Goal: Information Seeking & Learning: Learn about a topic

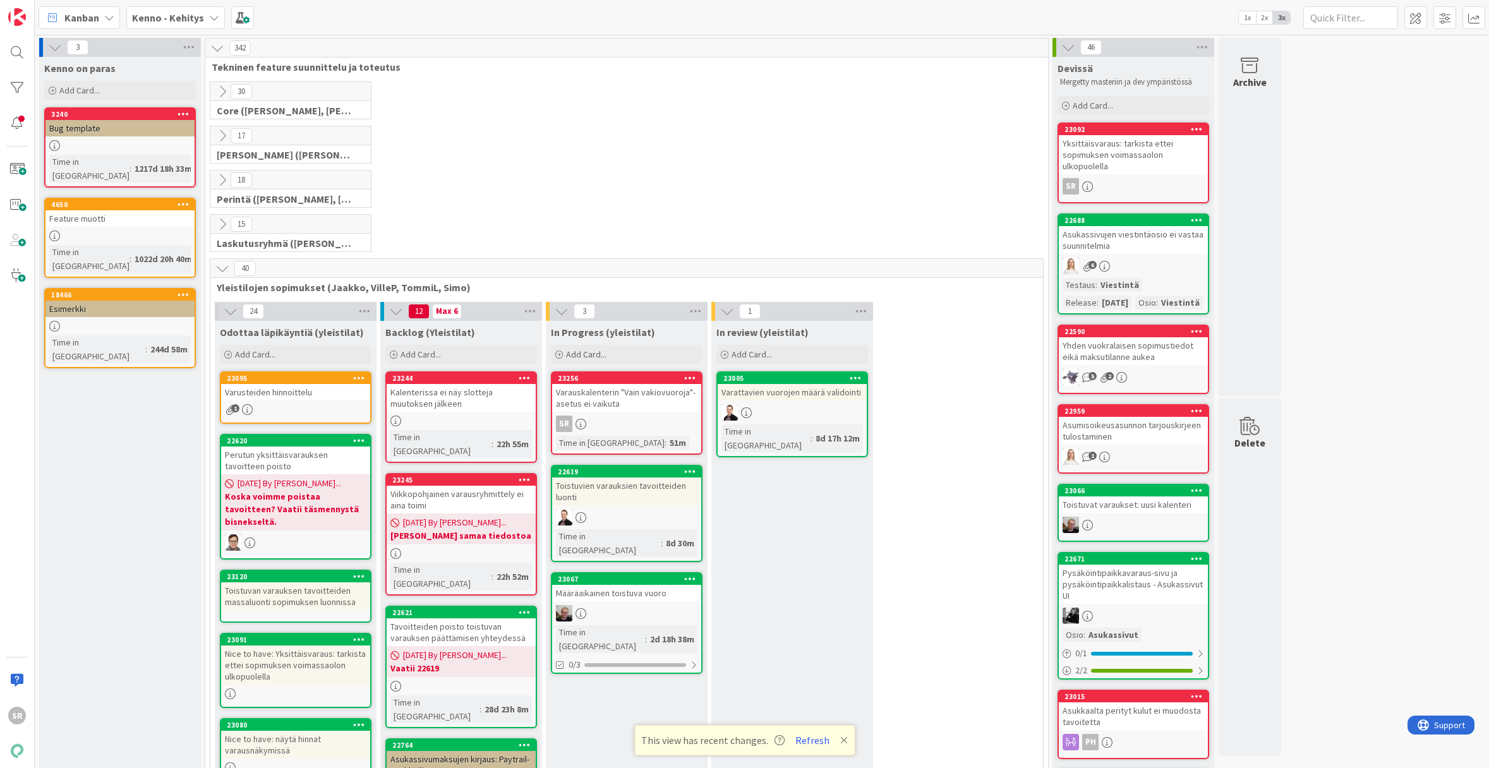
click at [582, 404] on div "Varauskalenterin "Vain vakiovuoroja"-asetus ei vaikuta" at bounding box center [626, 398] width 149 height 28
click at [596, 399] on div "Varauskalenterin "Vain vakiovuoroja"-asetus ei vaikuta" at bounding box center [626, 398] width 149 height 28
click at [812, 744] on button "Refresh" at bounding box center [812, 740] width 43 height 16
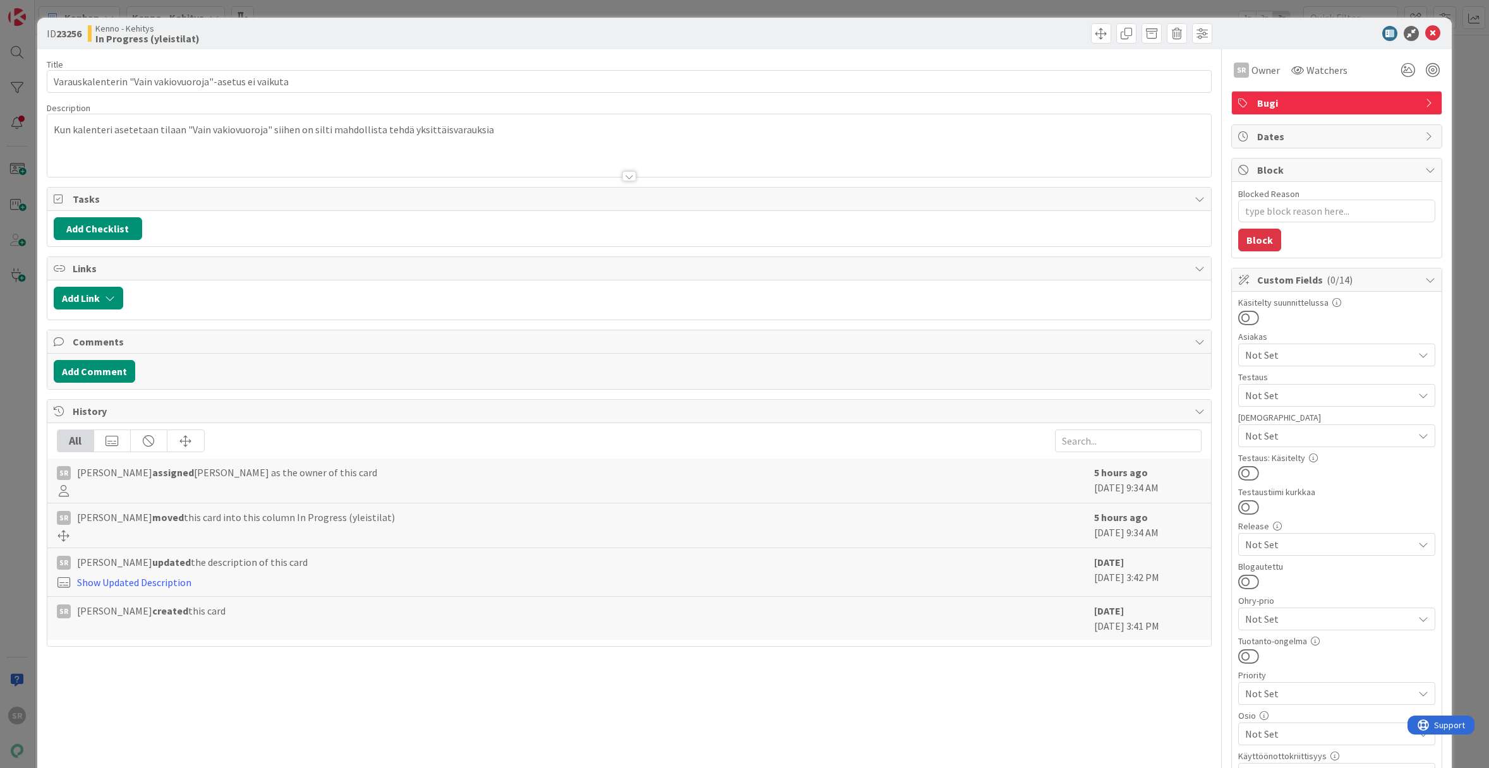
click at [592, 149] on div at bounding box center [628, 161] width 1163 height 32
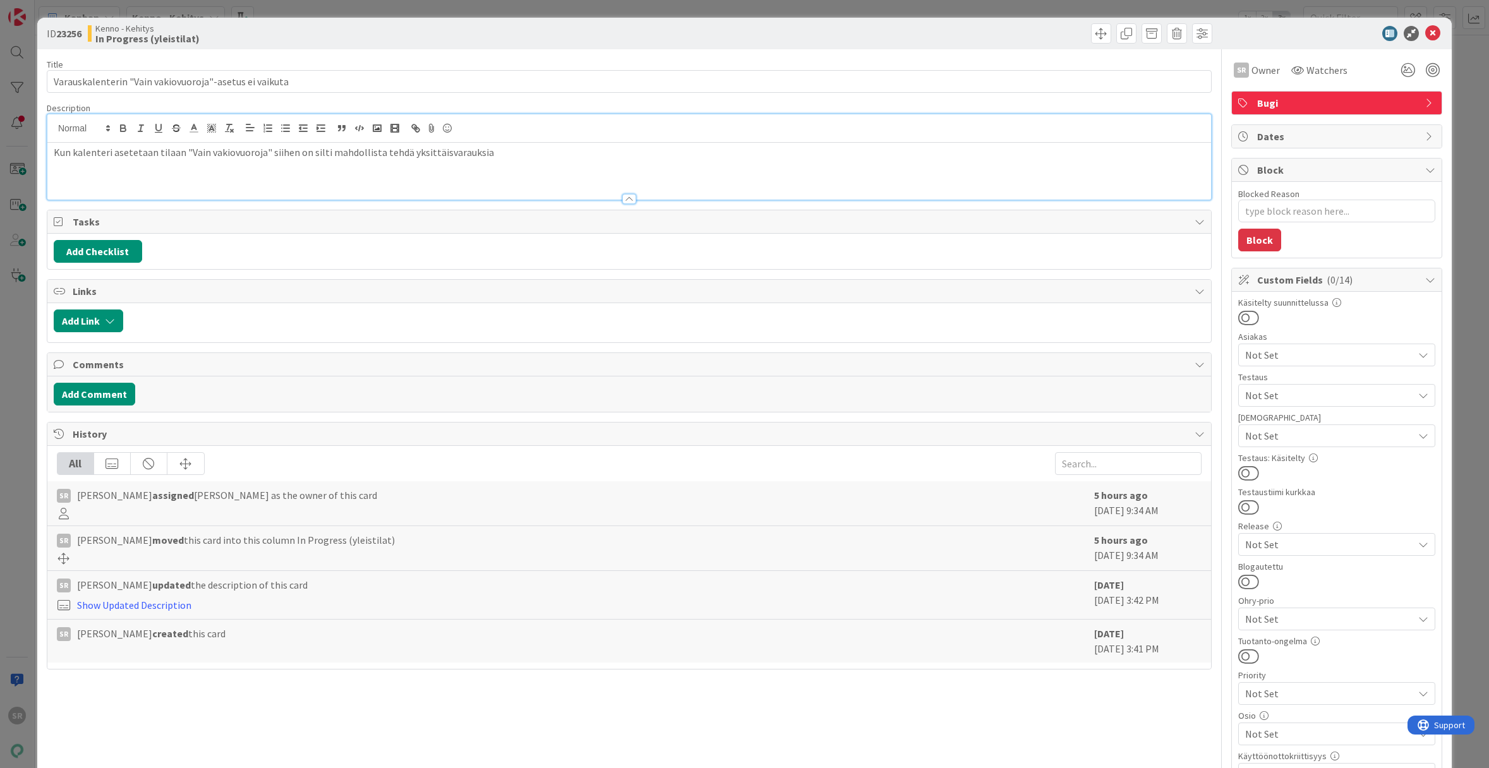
click at [586, 174] on div "Kun kalenteri asetetaan tilaan "Vain vakiovuoroja" siihen on silti mahdollista …" at bounding box center [628, 171] width 1163 height 57
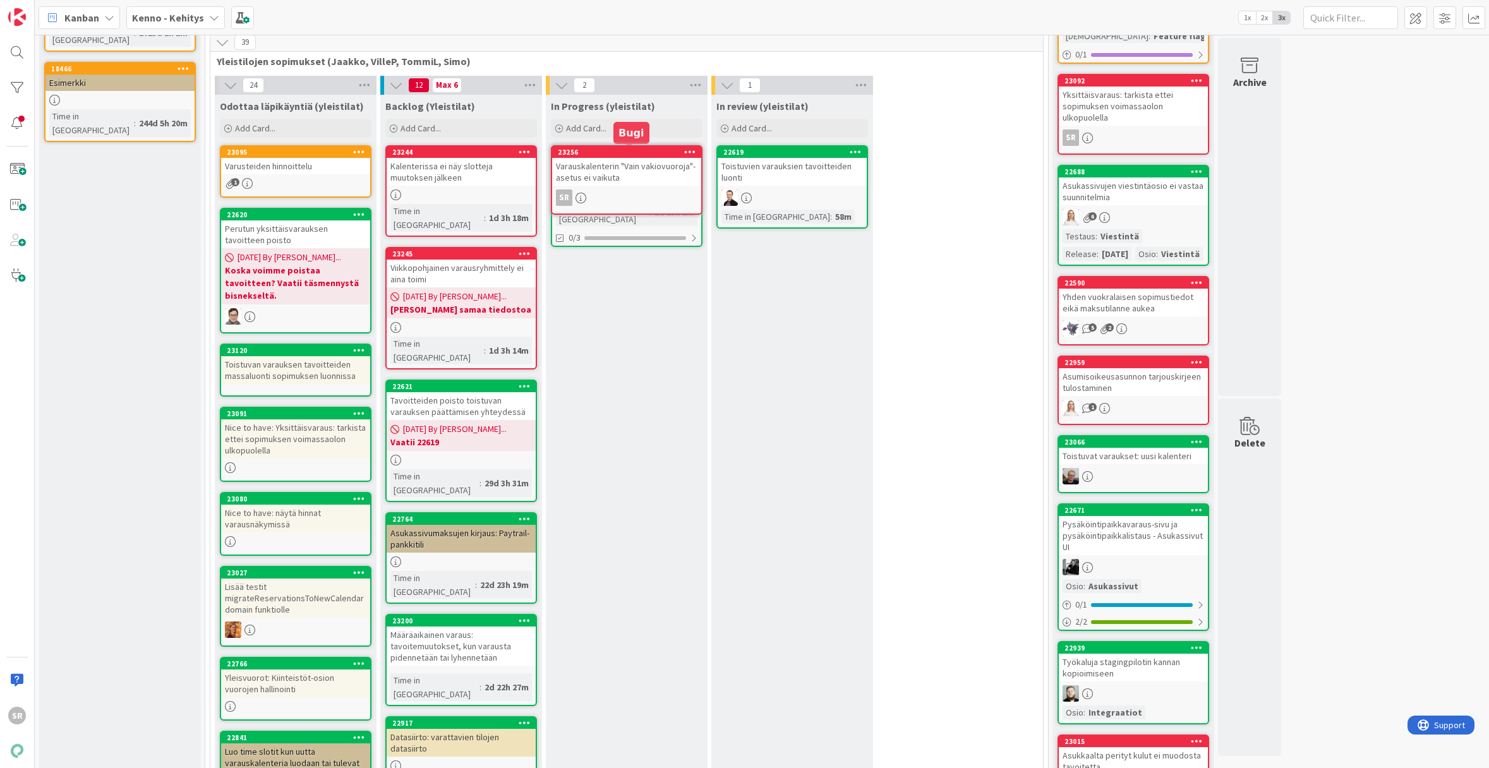
scroll to position [219, 0]
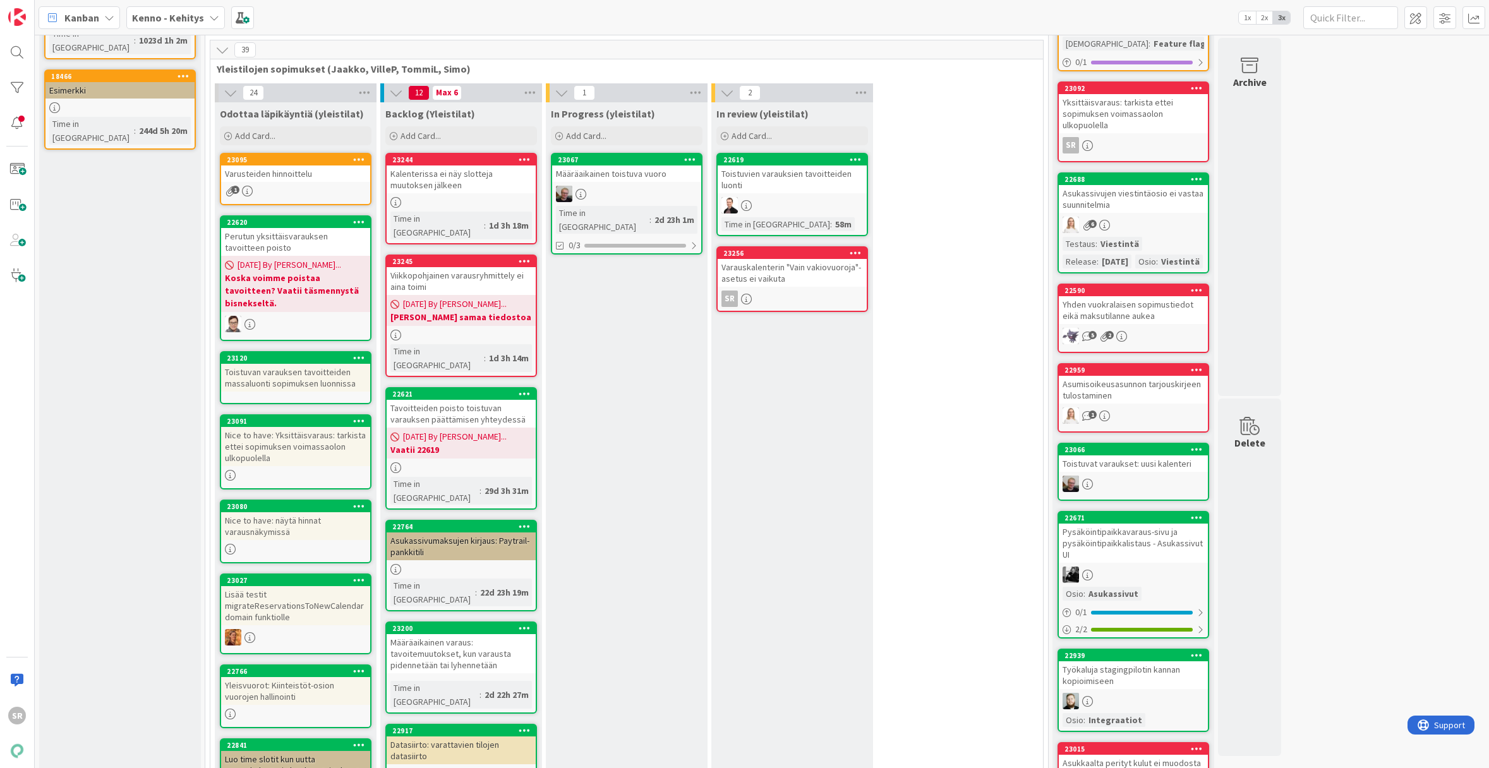
click at [458, 196] on link "23244 Kalenterissa ei näy slotteja muutoksen jälkeen Time in Column : 1d 3h 18m" at bounding box center [461, 199] width 152 height 92
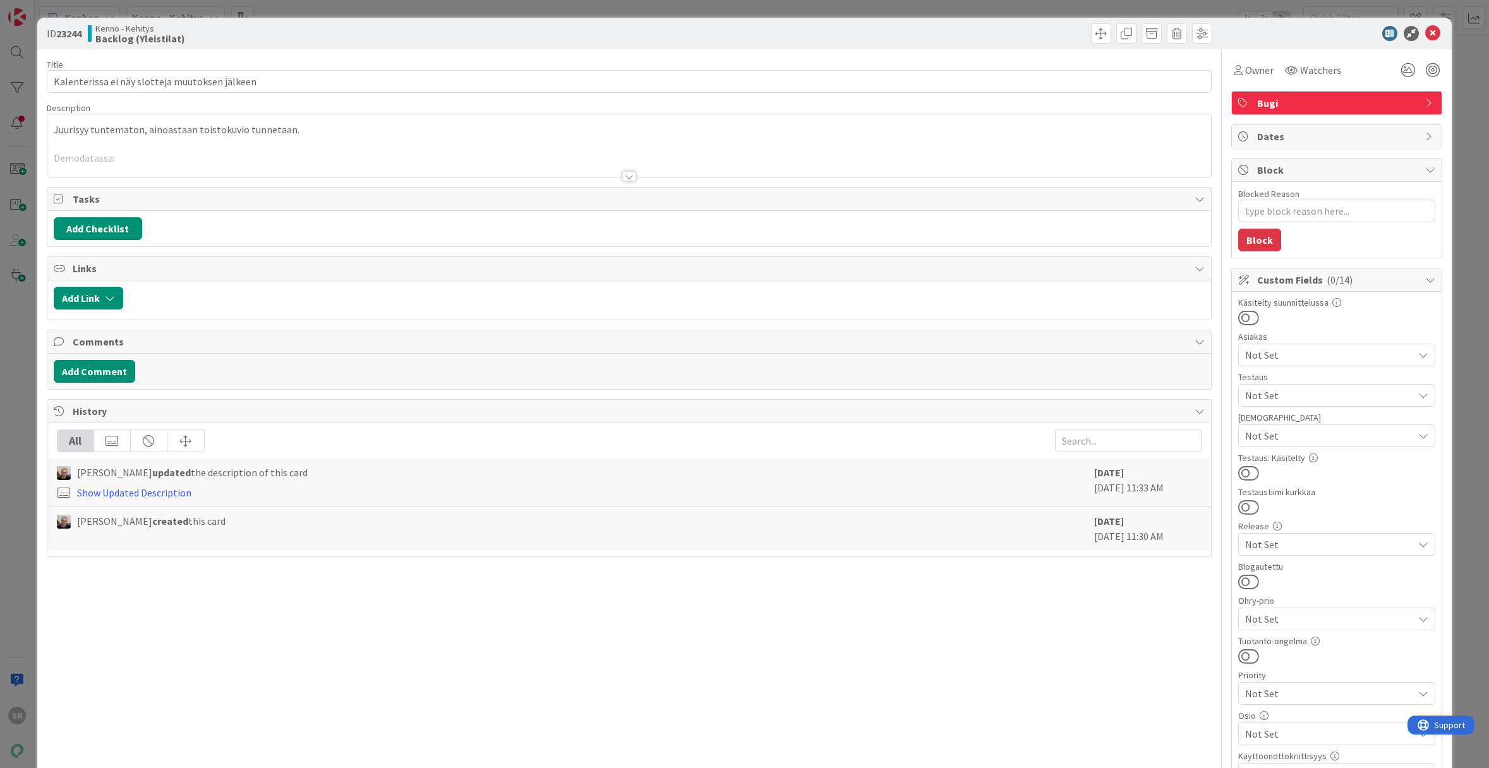
click at [625, 173] on div at bounding box center [629, 176] width 14 height 10
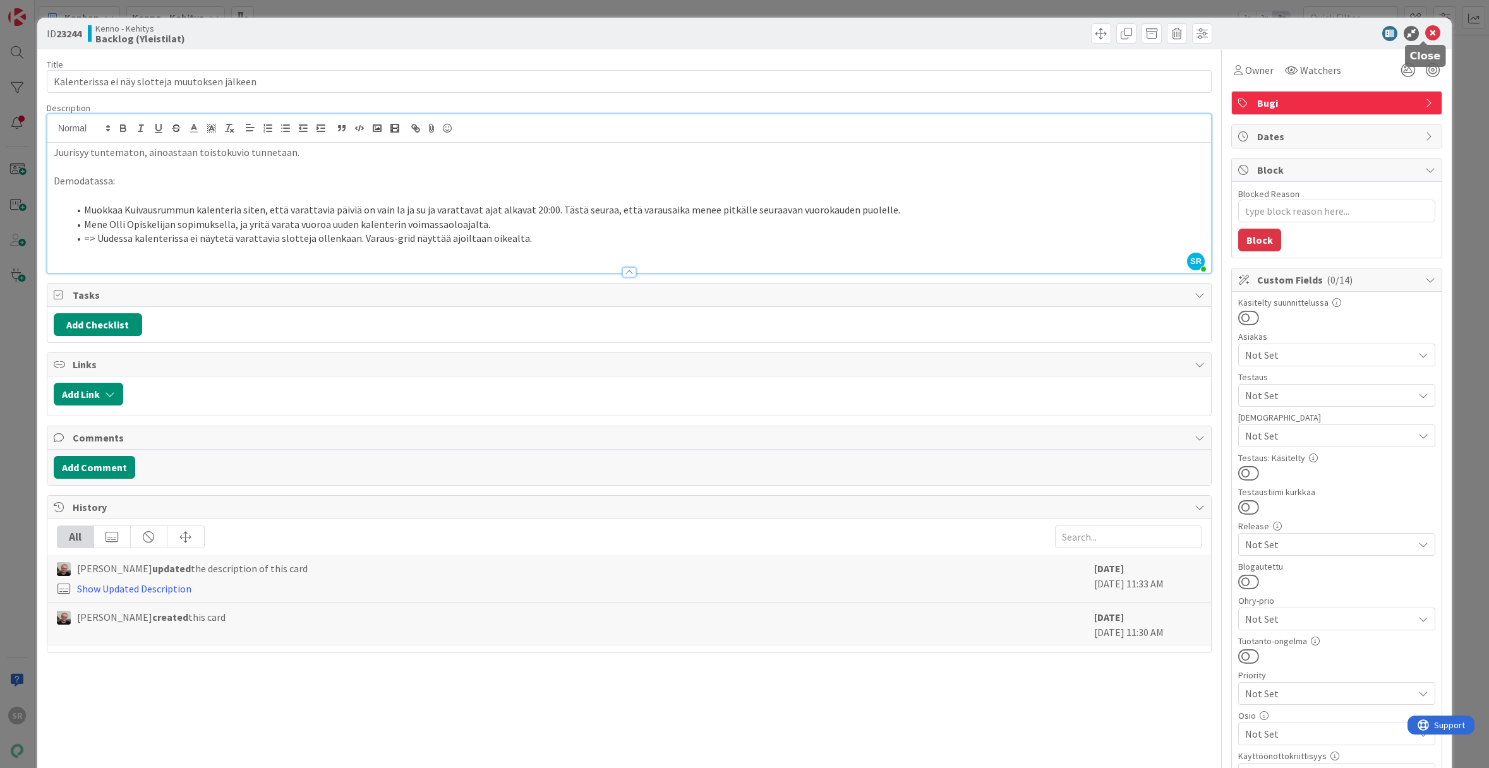
click at [1425, 36] on icon at bounding box center [1432, 33] width 15 height 15
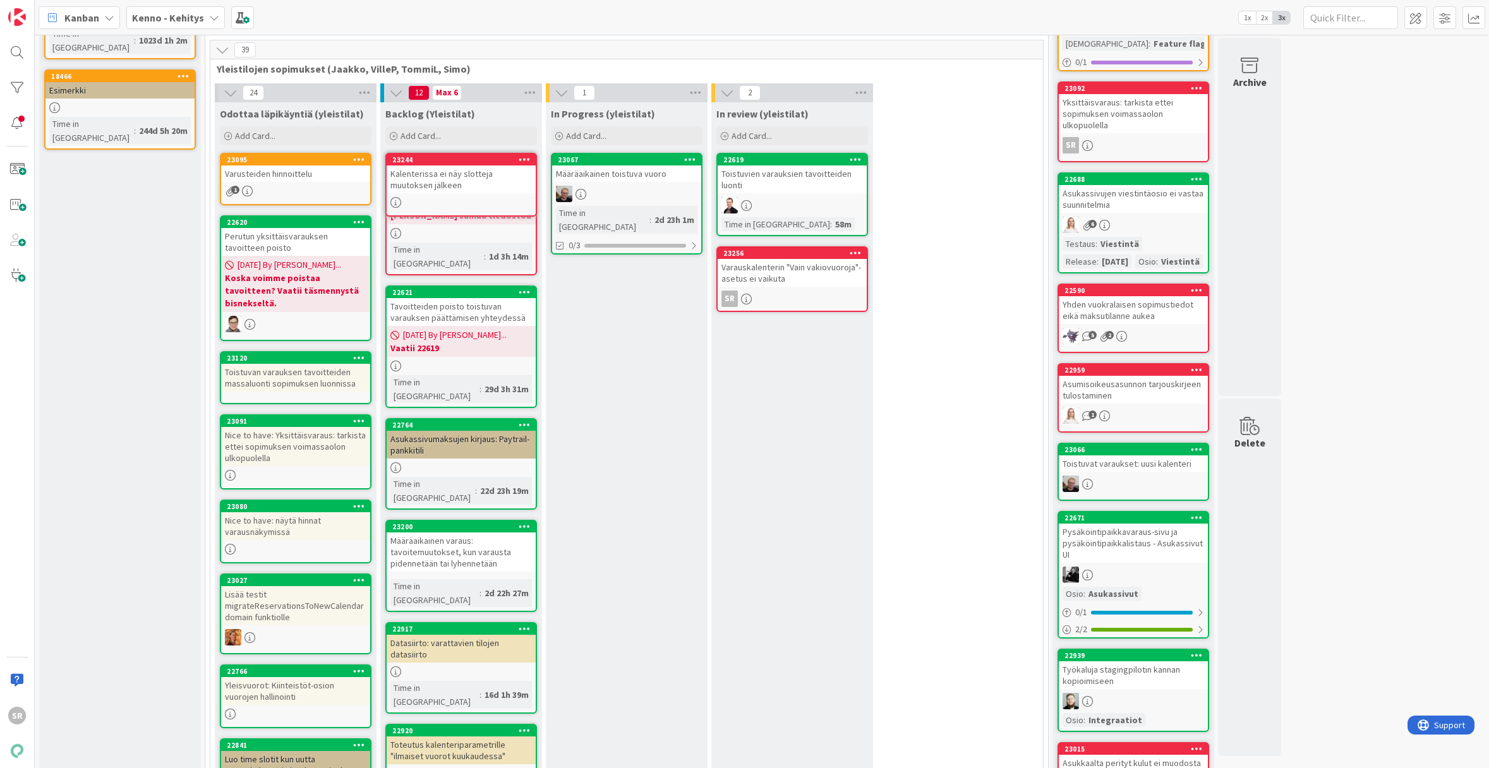
scroll to position [211, 0]
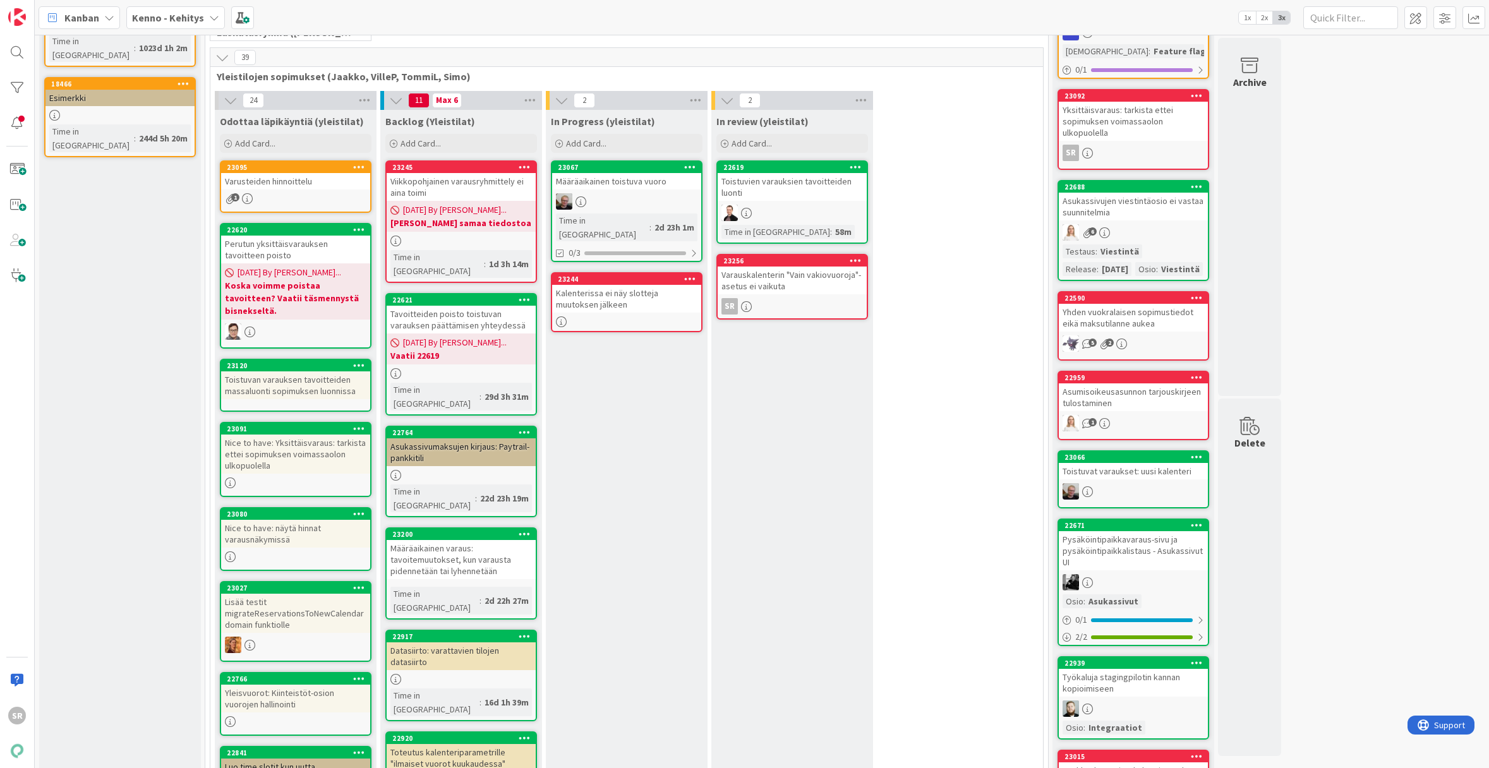
click at [610, 285] on div "Kalenterissa ei näy slotteja muutoksen jälkeen" at bounding box center [626, 299] width 149 height 28
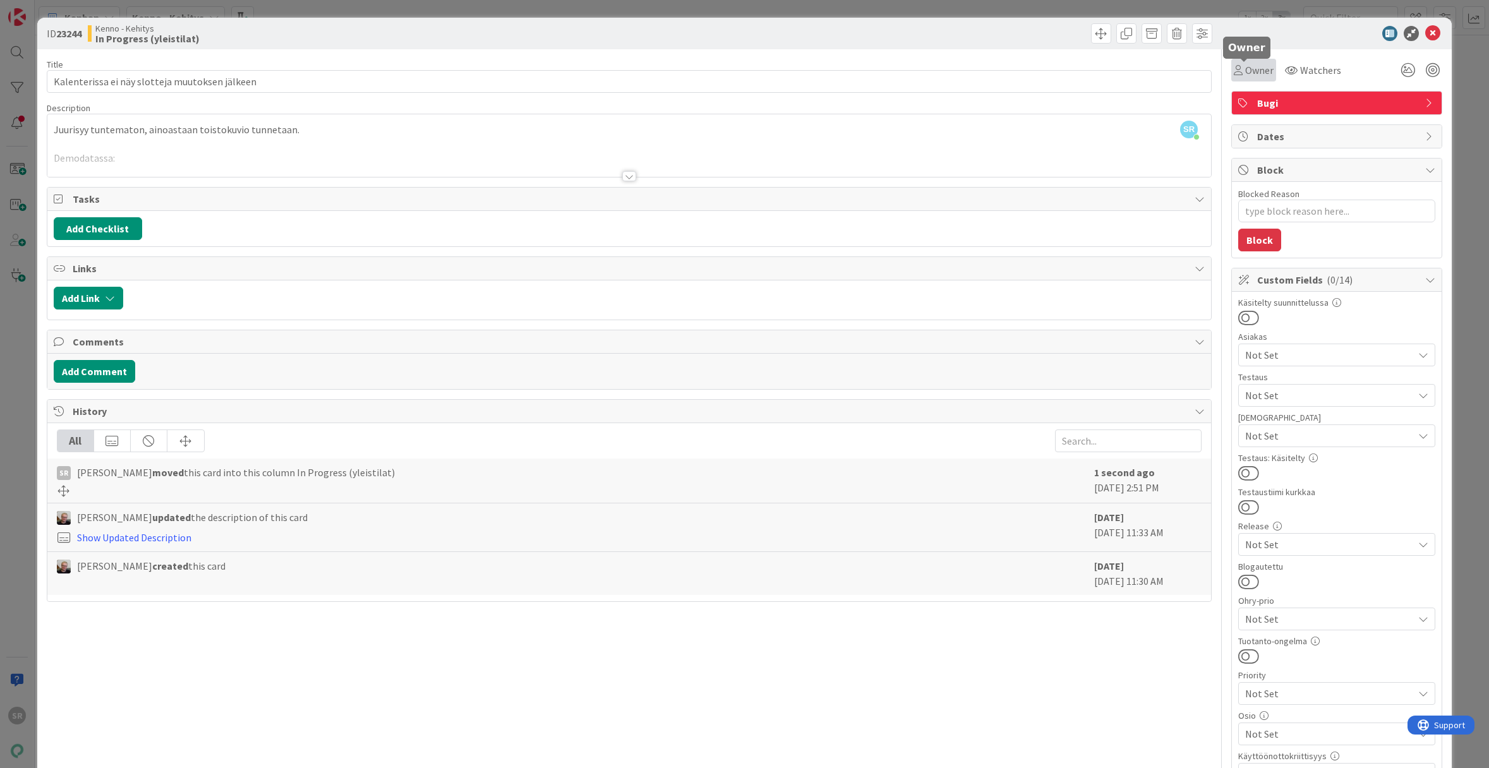
click at [1253, 68] on span "Owner" at bounding box center [1259, 70] width 28 height 15
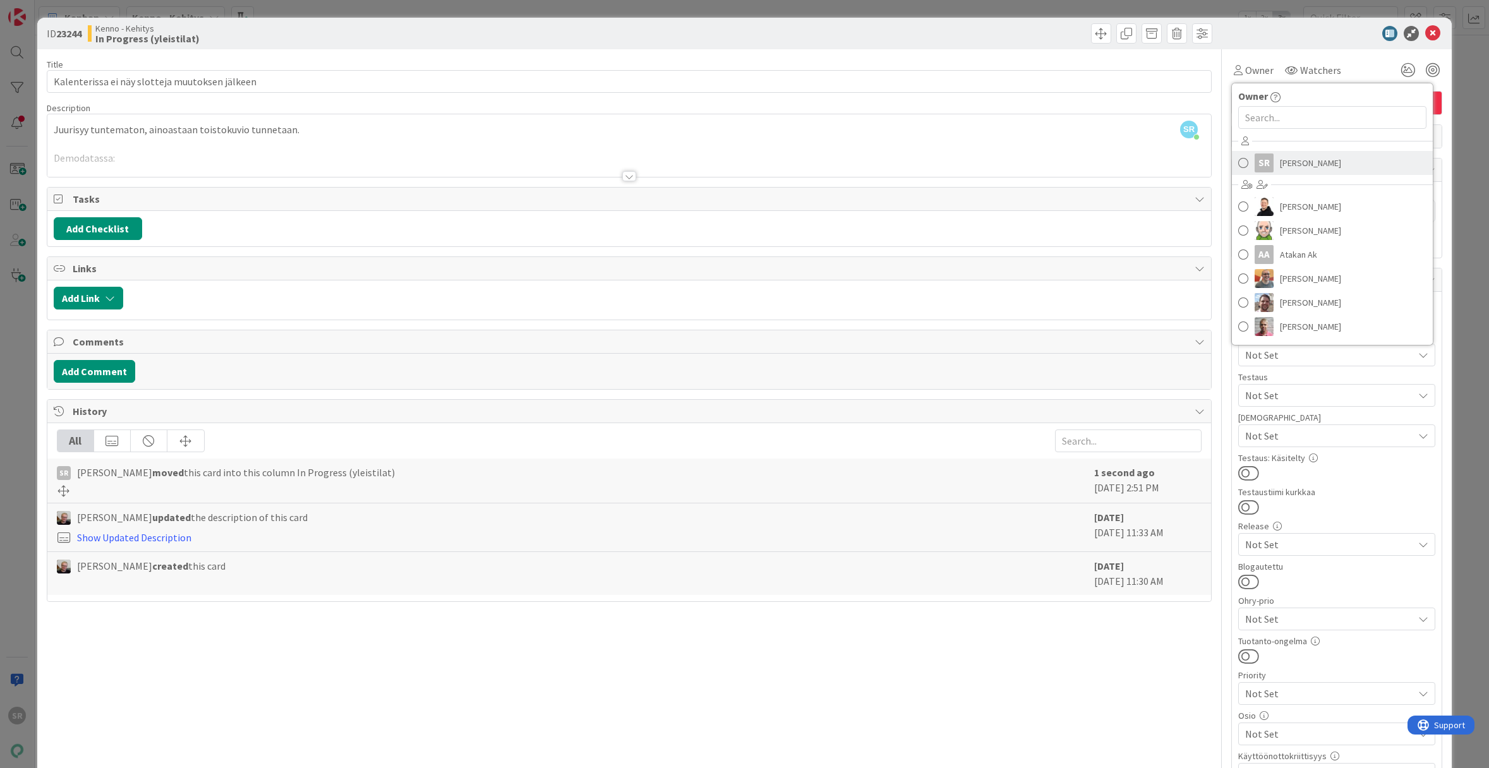
click at [1287, 155] on span "Simo Råman" at bounding box center [1310, 162] width 61 height 19
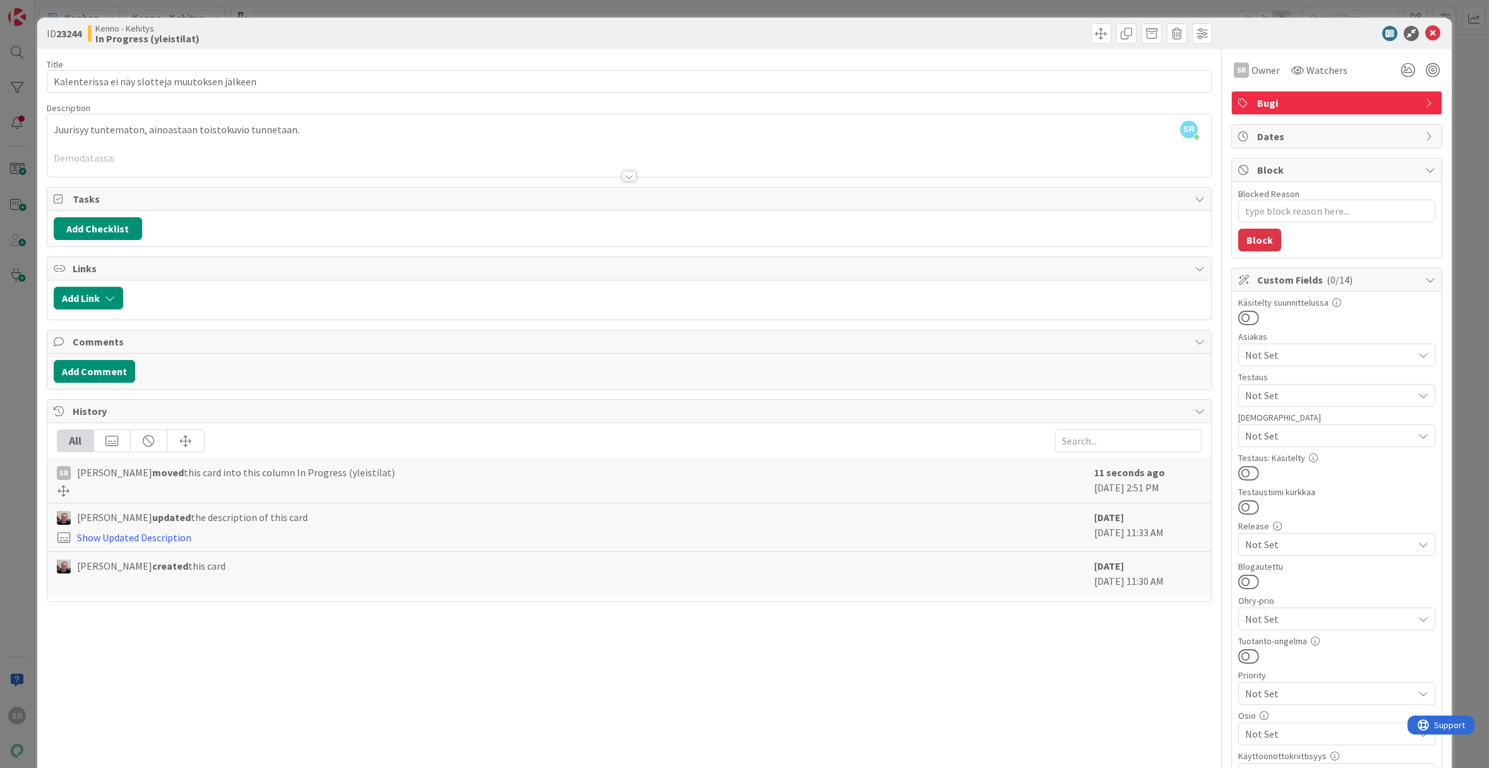
type textarea "x"
click at [1427, 36] on icon at bounding box center [1432, 33] width 15 height 15
